Goal: Use online tool/utility: Utilize a website feature to perform a specific function

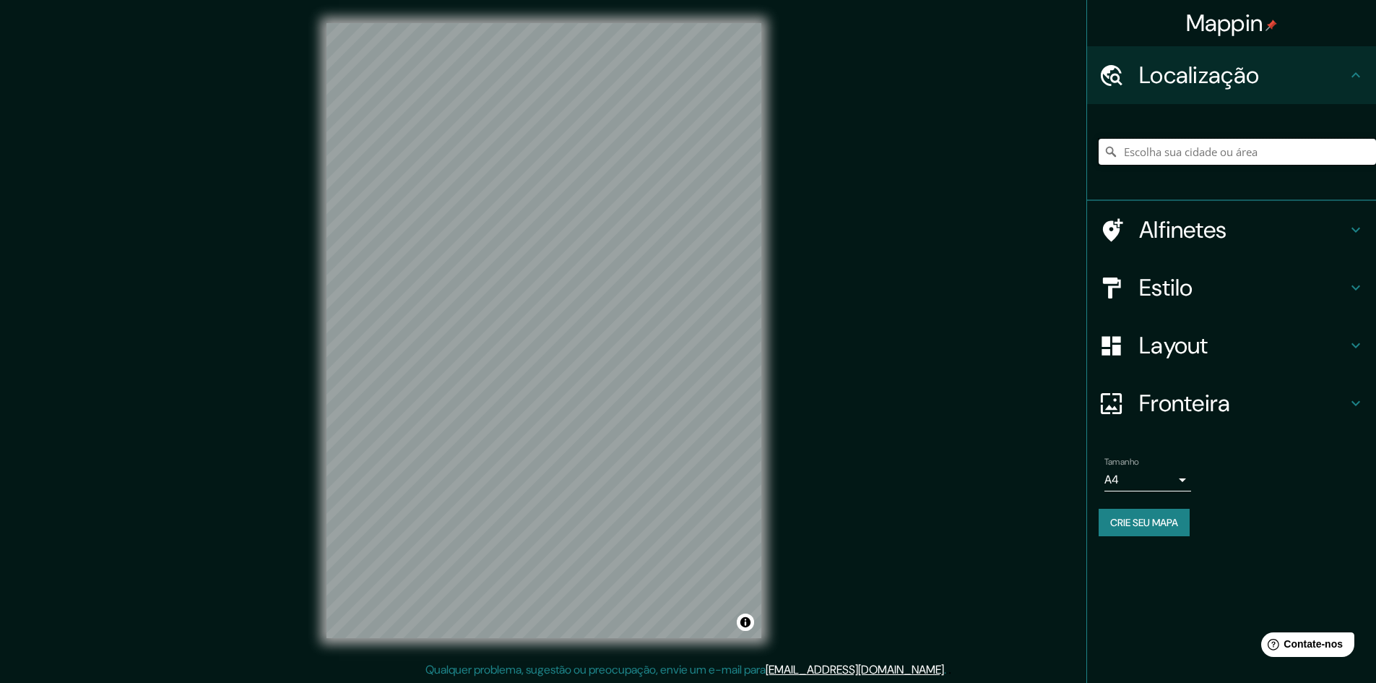
click at [1167, 156] on input "Escolha sua cidade ou área" at bounding box center [1237, 152] width 277 height 26
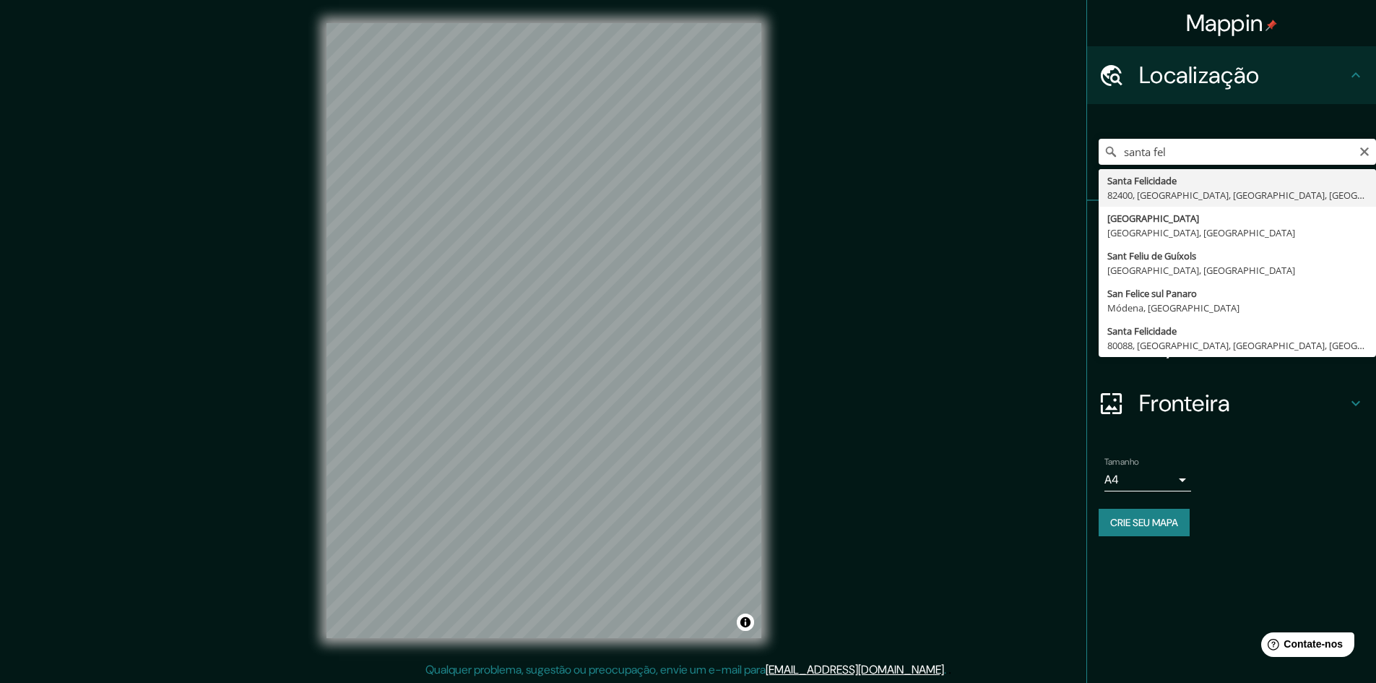
type input "Santa Felicidade, 82400, [GEOGRAPHIC_DATA], [GEOGRAPHIC_DATA], [GEOGRAPHIC_DATA]"
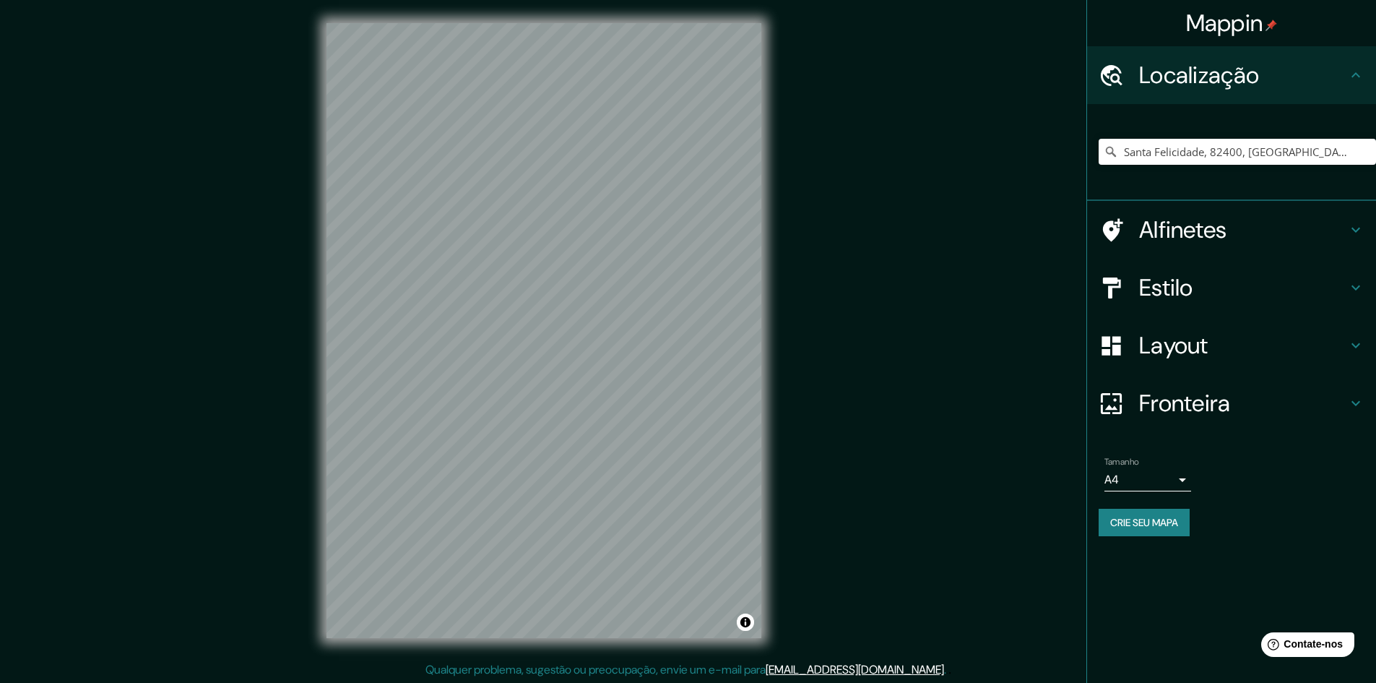
click at [1211, 272] on div "Estilo" at bounding box center [1231, 288] width 289 height 58
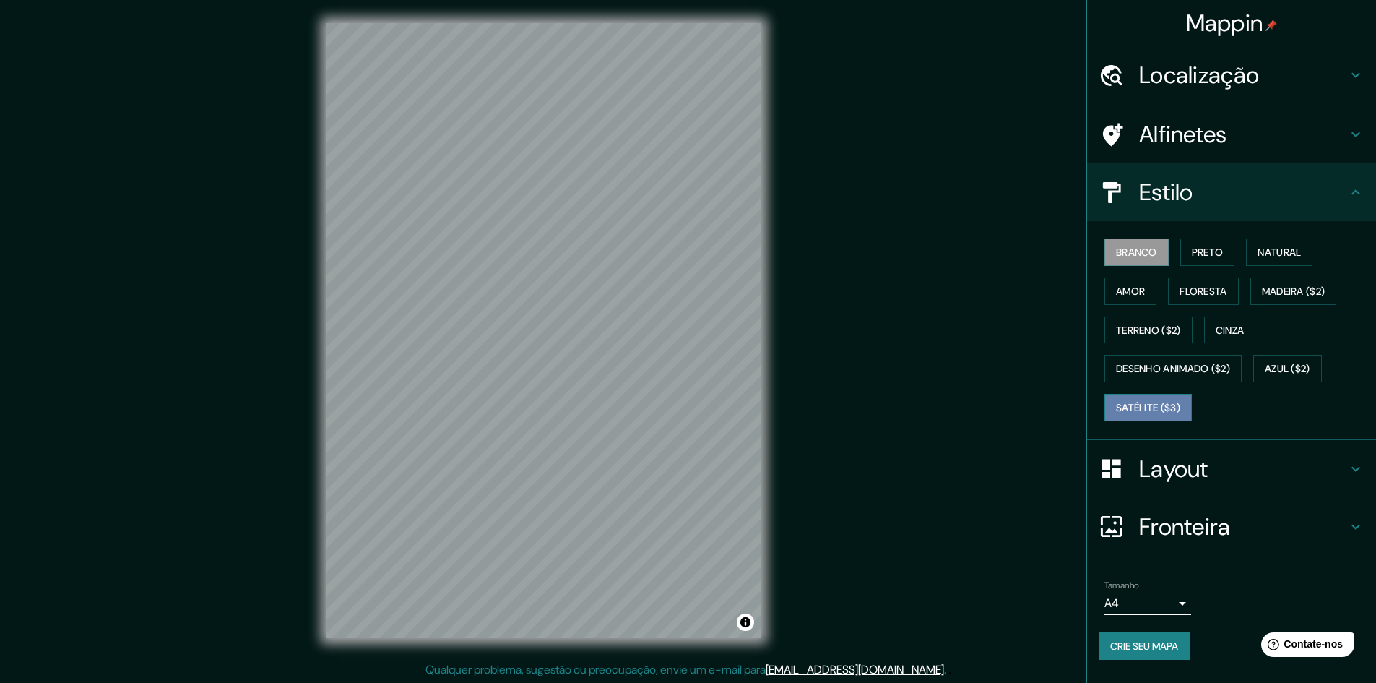
click at [1164, 405] on font "Satélite ($3)" at bounding box center [1148, 407] width 64 height 13
click at [1191, 134] on font "Alfinetes" at bounding box center [1183, 134] width 88 height 30
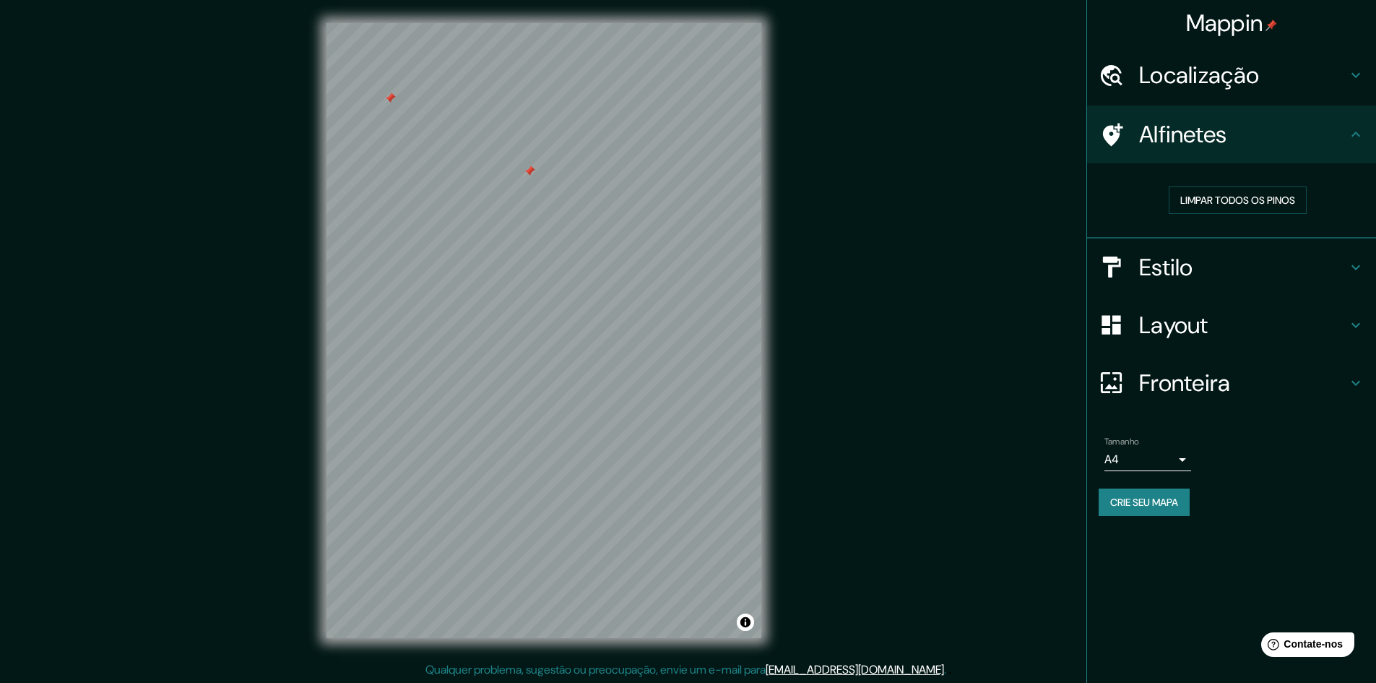
click at [1001, 301] on div "Mappin Localização Santa Felicidade, 82400, Curitiba, Paraná, Brasil Alfinetes …" at bounding box center [688, 342] width 1376 height 684
click at [233, 318] on div "Mappin Localização Santa Felicidade, 82400, Curitiba, Paraná, Brasil Alfinetes …" at bounding box center [688, 342] width 1376 height 684
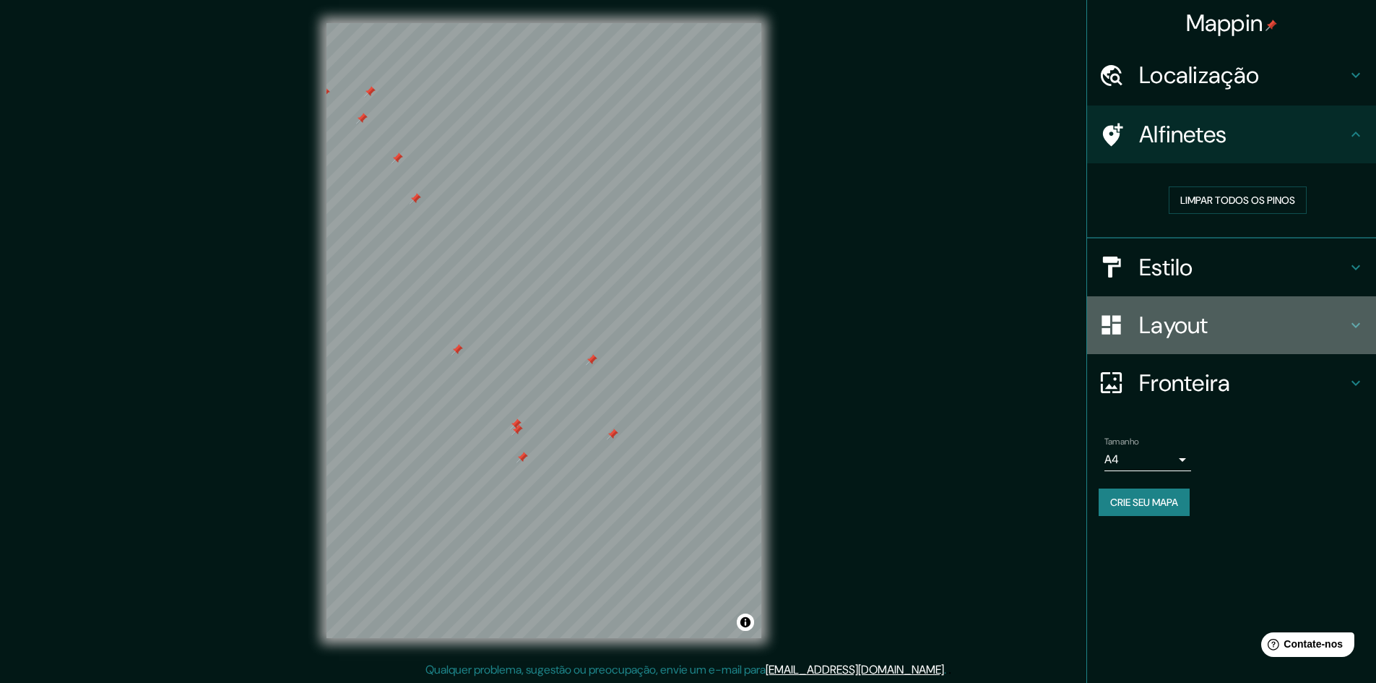
click at [1223, 327] on h4 "Layout" at bounding box center [1243, 325] width 208 height 29
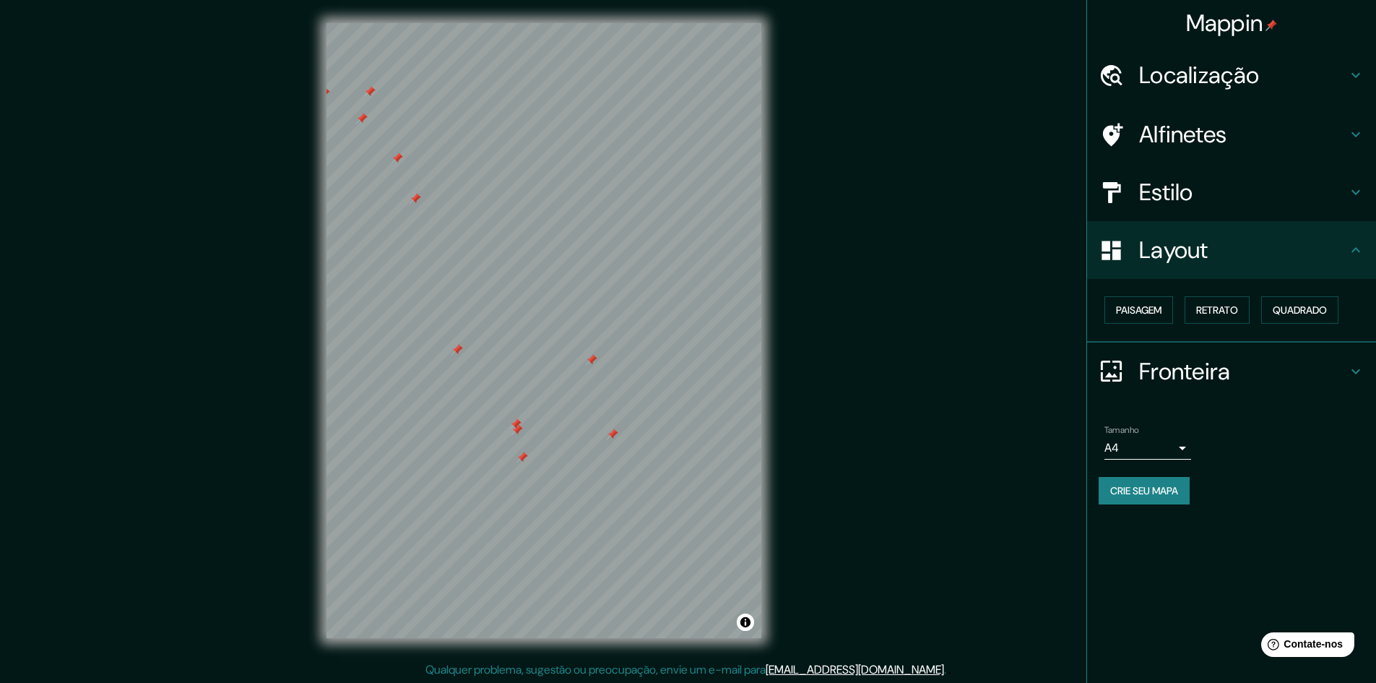
click at [1220, 121] on font "Alfinetes" at bounding box center [1183, 134] width 88 height 30
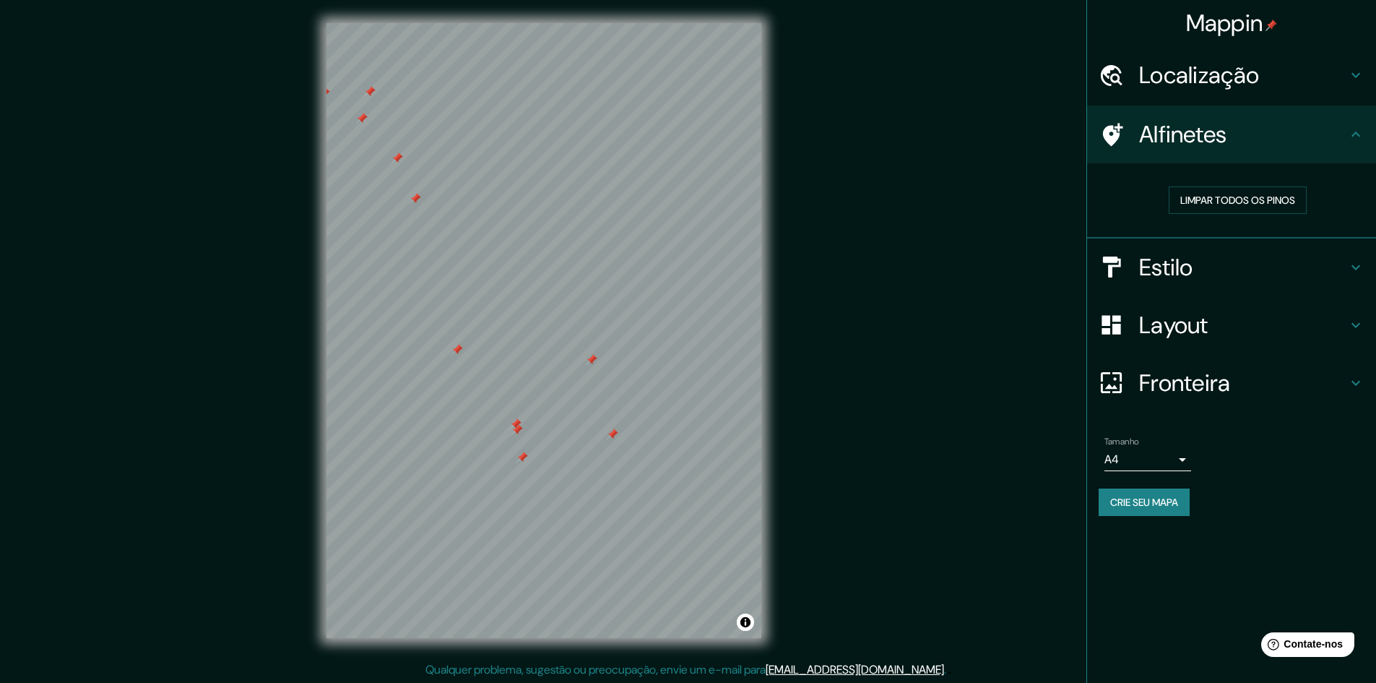
click at [1254, 126] on h4 "Alfinetes" at bounding box center [1243, 134] width 208 height 29
click at [1227, 158] on div "Alfinetes" at bounding box center [1231, 134] width 289 height 58
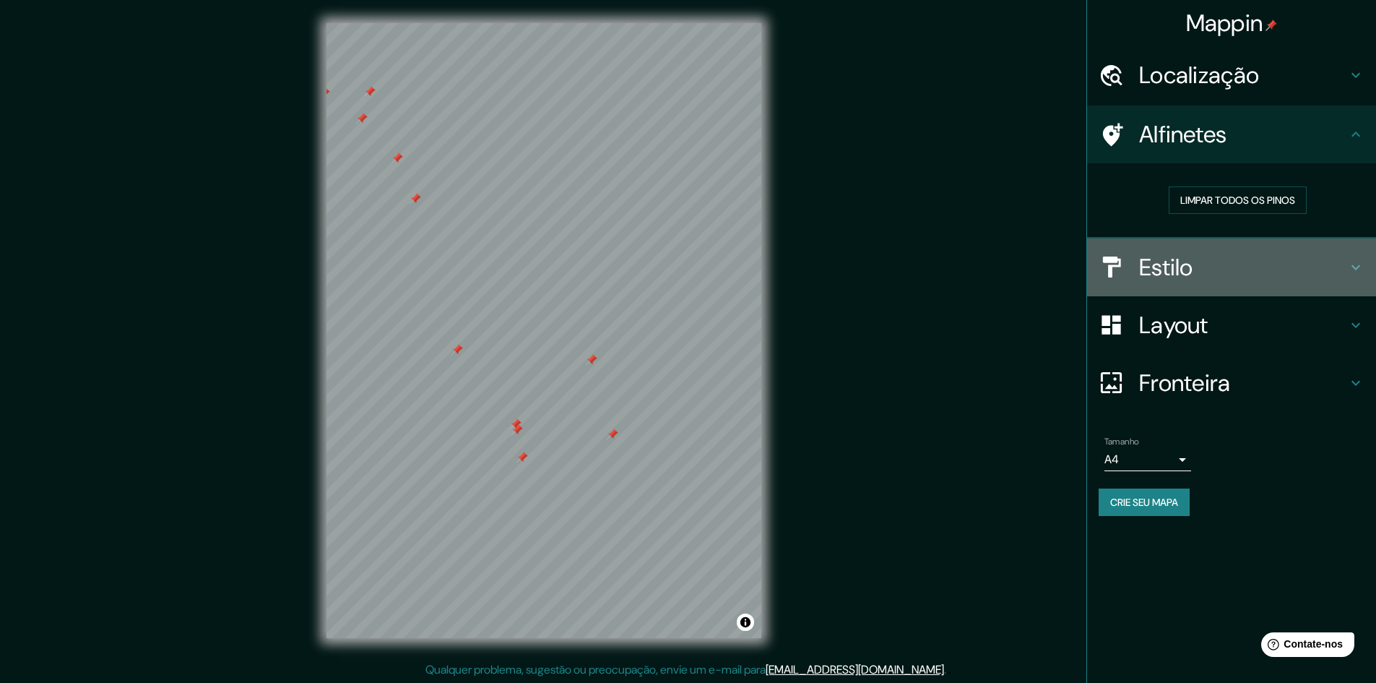
click at [1228, 288] on div "Estilo" at bounding box center [1231, 267] width 289 height 58
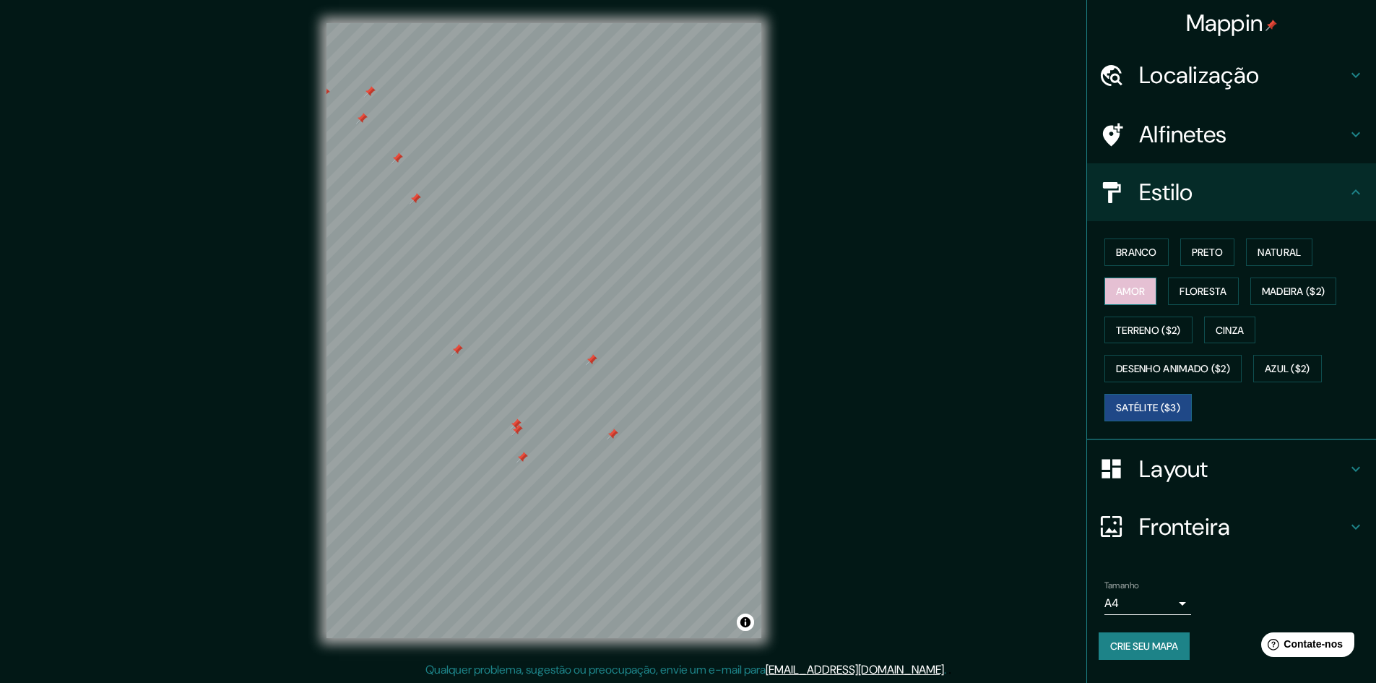
click at [1157, 287] on button "Amor" at bounding box center [1131, 290] width 52 height 27
click at [1191, 291] on font "Floresta" at bounding box center [1203, 291] width 47 height 13
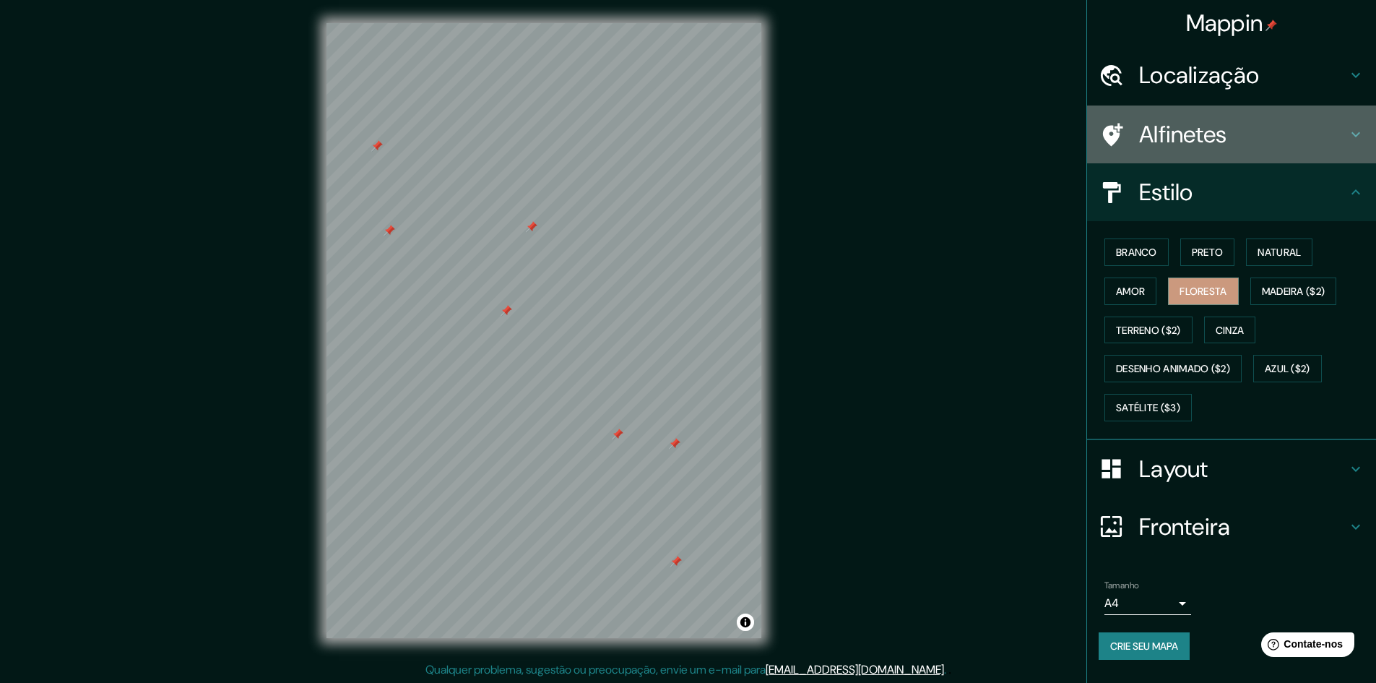
click at [1203, 142] on font "Alfinetes" at bounding box center [1183, 134] width 88 height 30
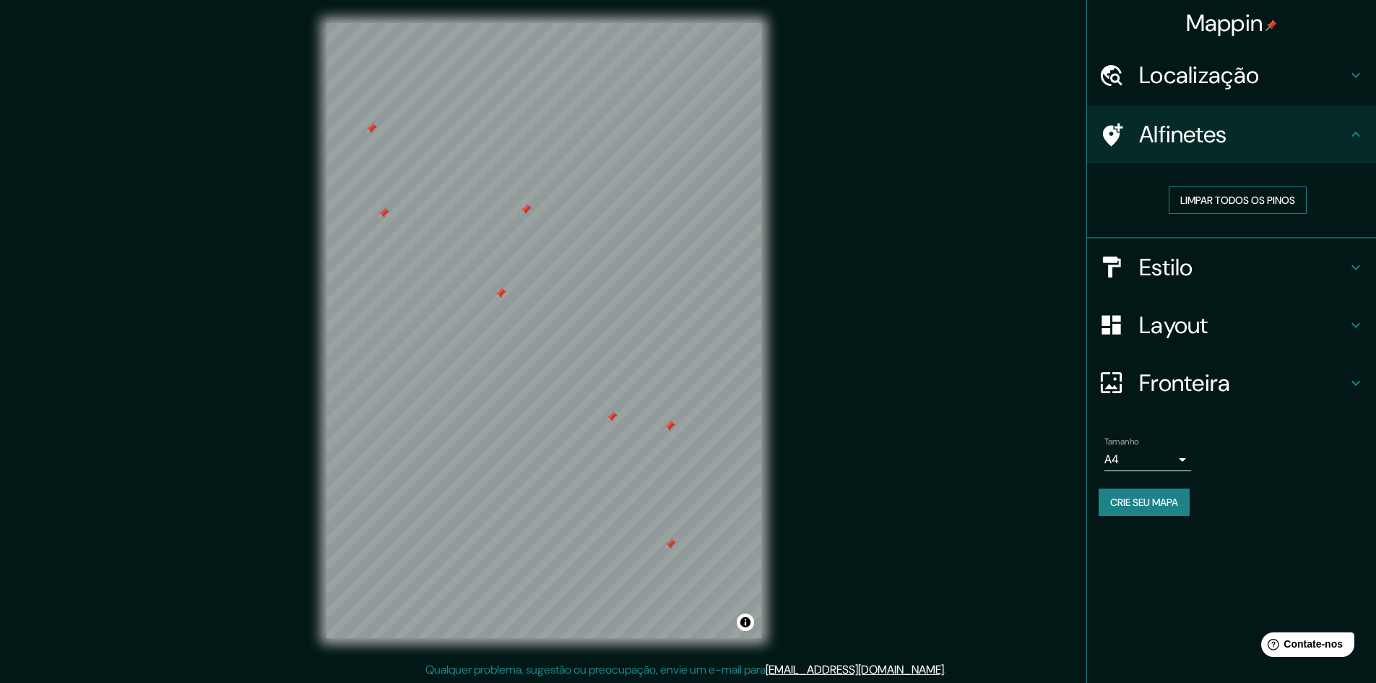
click at [1235, 196] on font "Limpar todos os pinos" at bounding box center [1237, 200] width 115 height 13
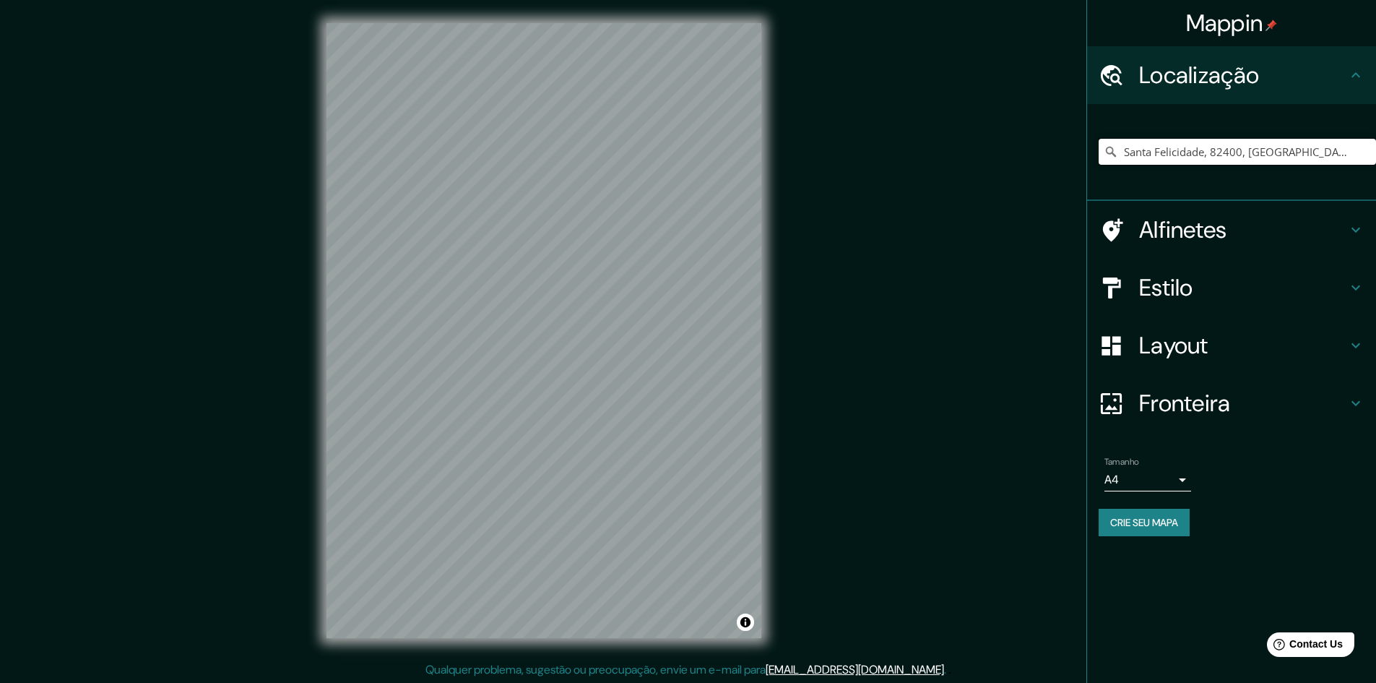
click at [1200, 152] on input "Santa Felicidade, 82400, [GEOGRAPHIC_DATA], [GEOGRAPHIC_DATA], [GEOGRAPHIC_DATA]" at bounding box center [1237, 152] width 277 height 26
click at [1167, 161] on input "Escolha sua cidade ou área" at bounding box center [1237, 152] width 277 height 26
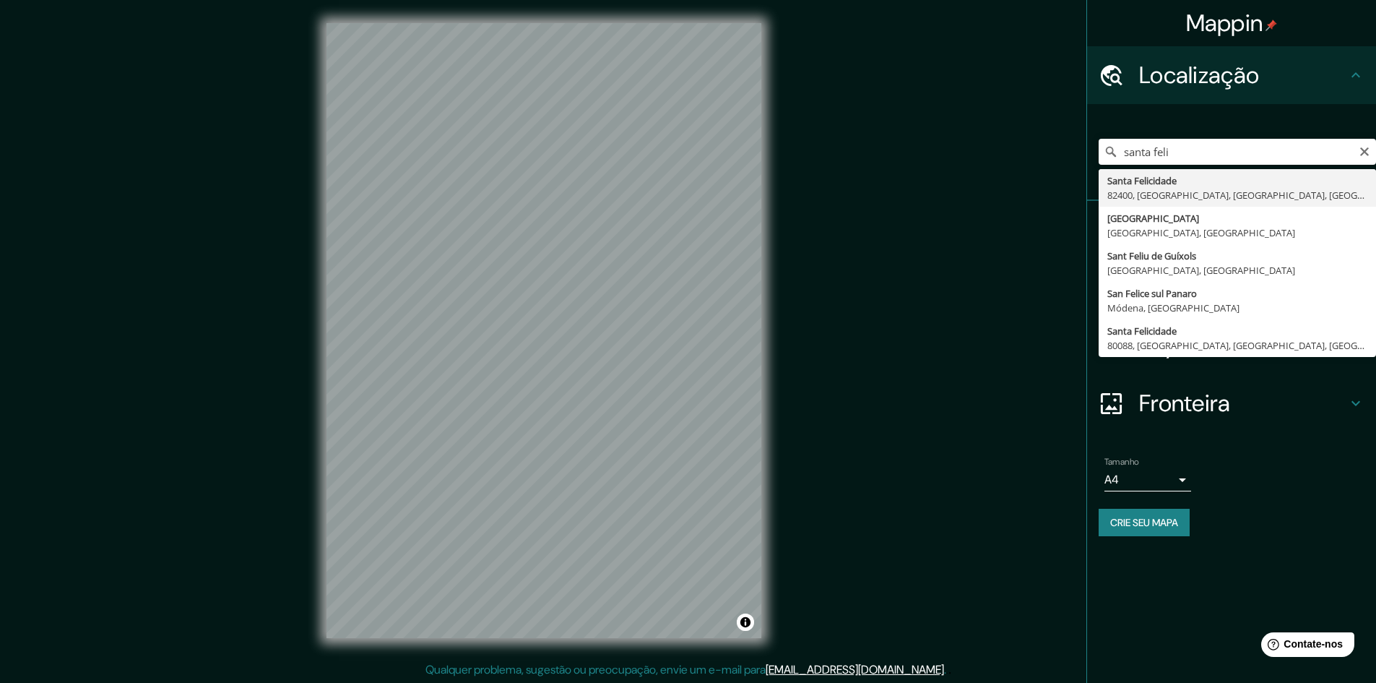
type input "Santa Felicidade, 82400, [GEOGRAPHIC_DATA], [GEOGRAPHIC_DATA], [GEOGRAPHIC_DATA]"
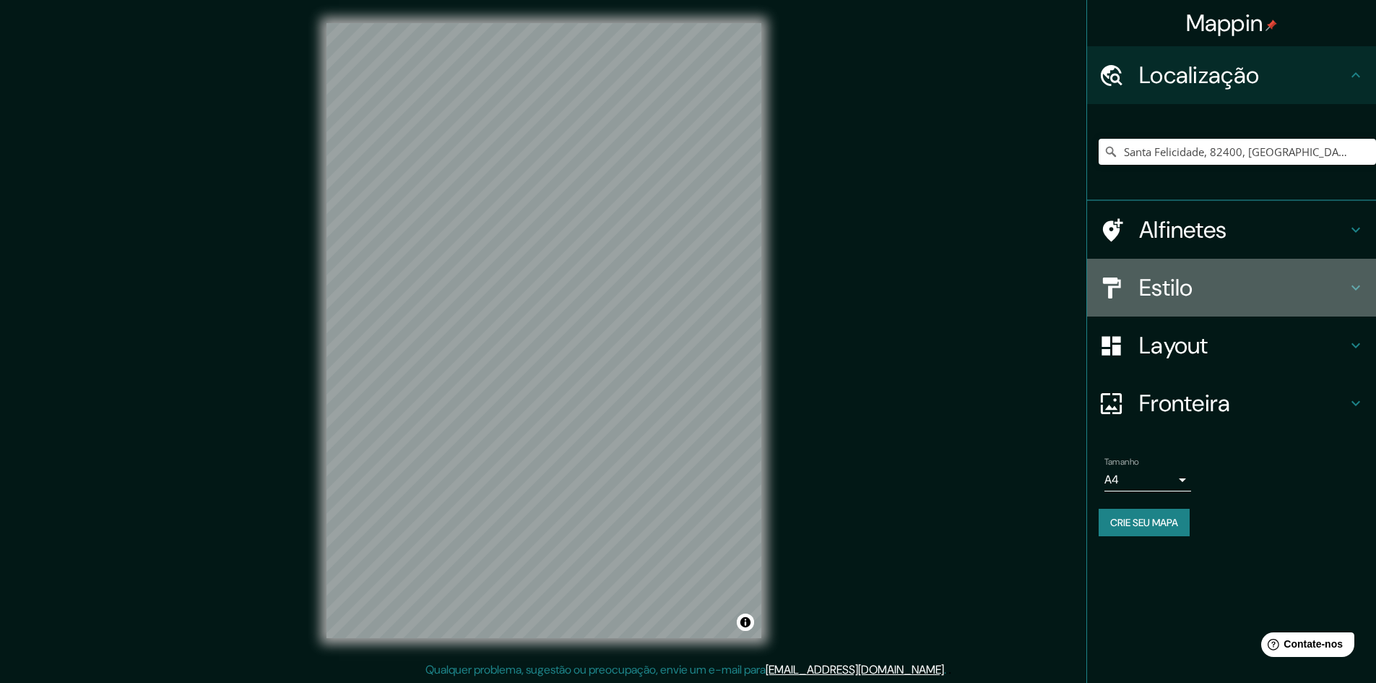
click at [1193, 287] on font "Estilo" at bounding box center [1166, 287] width 54 height 30
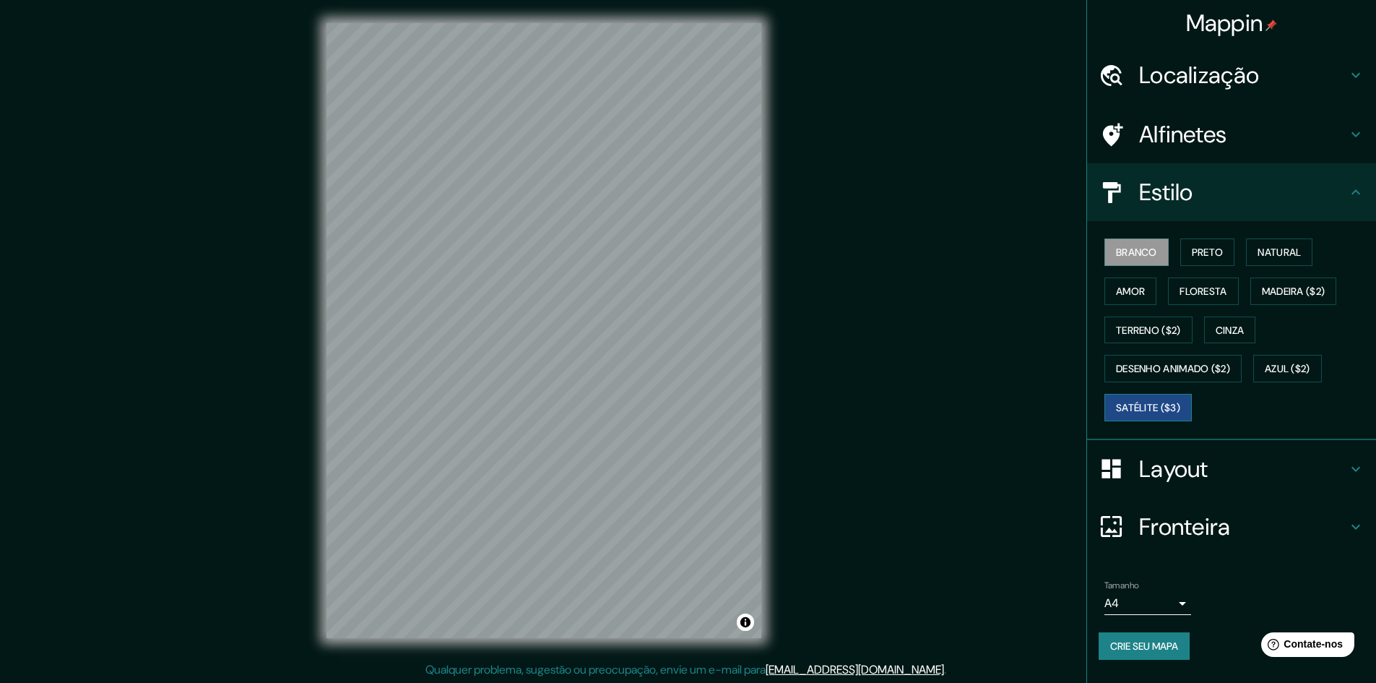
click at [1157, 407] on font "Satélite ($3)" at bounding box center [1148, 407] width 64 height 13
click at [1193, 290] on font "Floresta" at bounding box center [1203, 291] width 47 height 13
click at [1163, 402] on font "Satélite ($3)" at bounding box center [1148, 407] width 64 height 13
click at [291, 290] on div "Mappin Localização Santa Felicidade, 82400, Curitiba, Paraná, Brasil Alfinetes …" at bounding box center [688, 342] width 1376 height 684
click at [1172, 334] on font "Terreno ($2)" at bounding box center [1148, 330] width 65 height 13
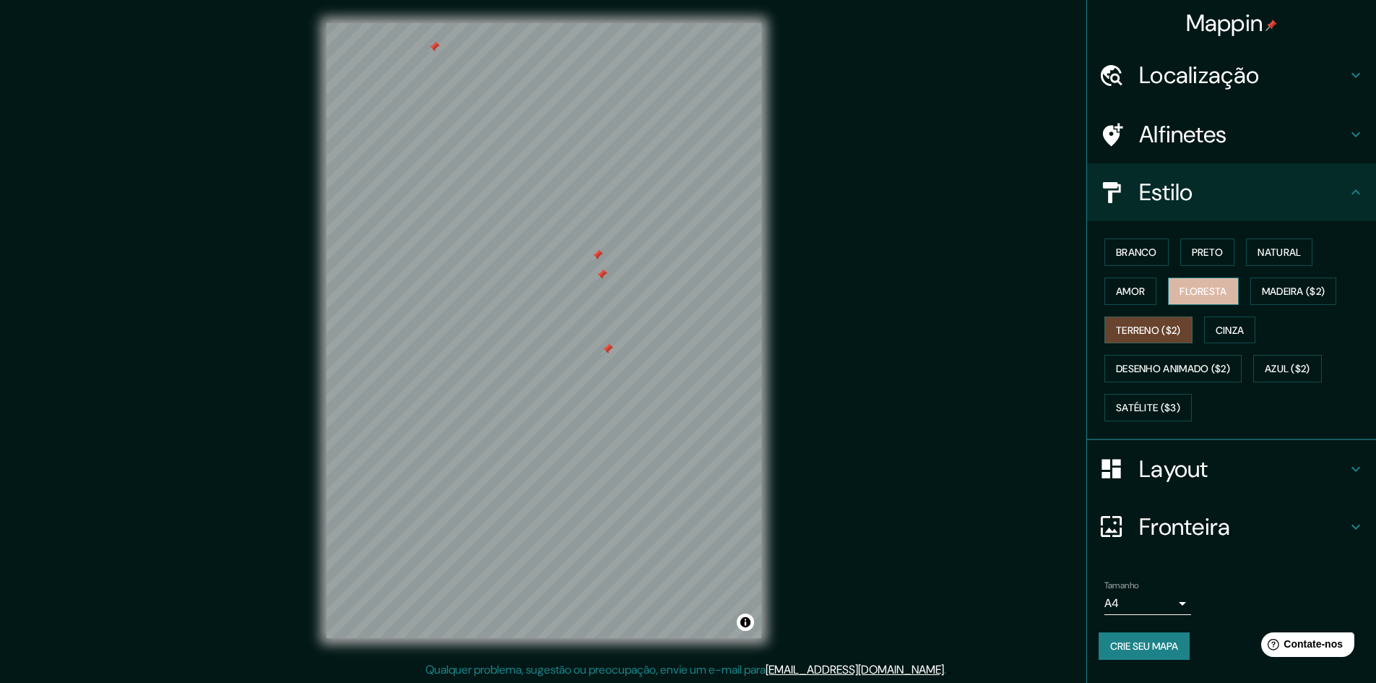
click at [1207, 297] on font "Floresta" at bounding box center [1203, 291] width 47 height 13
